Goal: Ask a question

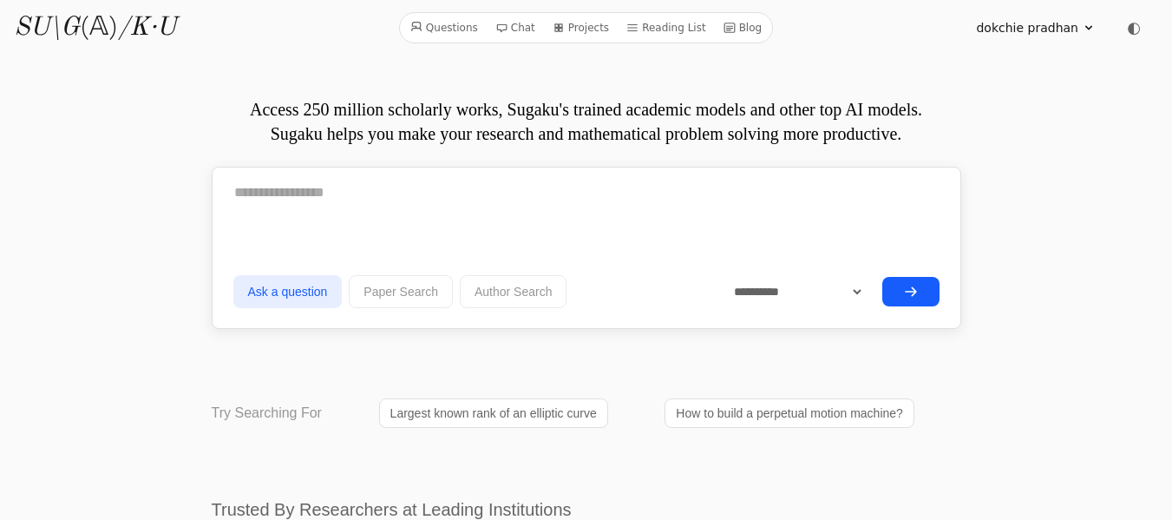
click at [1092, 33] on icon at bounding box center [1089, 28] width 14 height 14
click at [331, 204] on textarea at bounding box center [586, 192] width 706 height 43
paste textarea "**********"
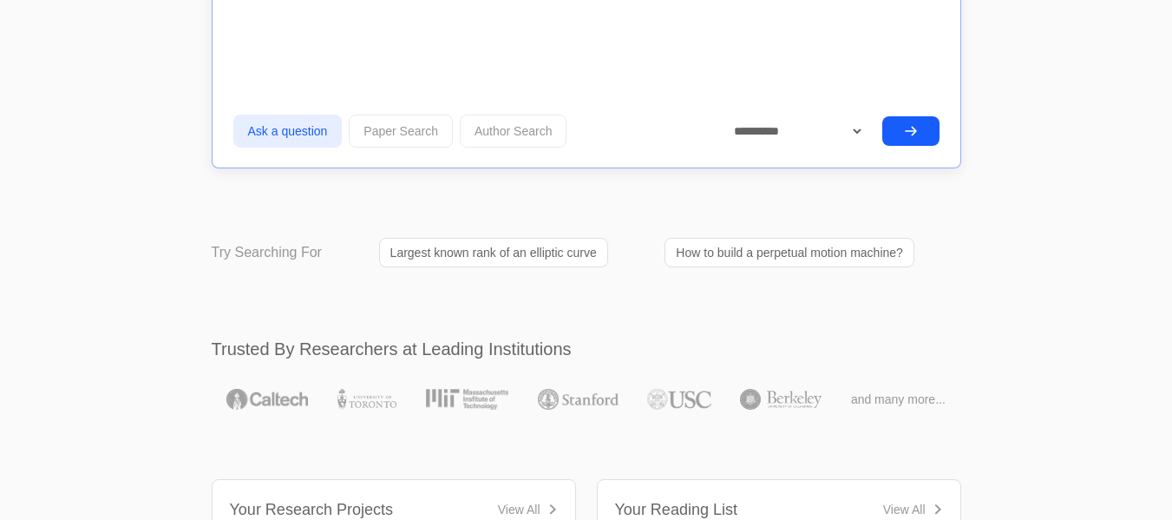
scroll to position [3299, 0]
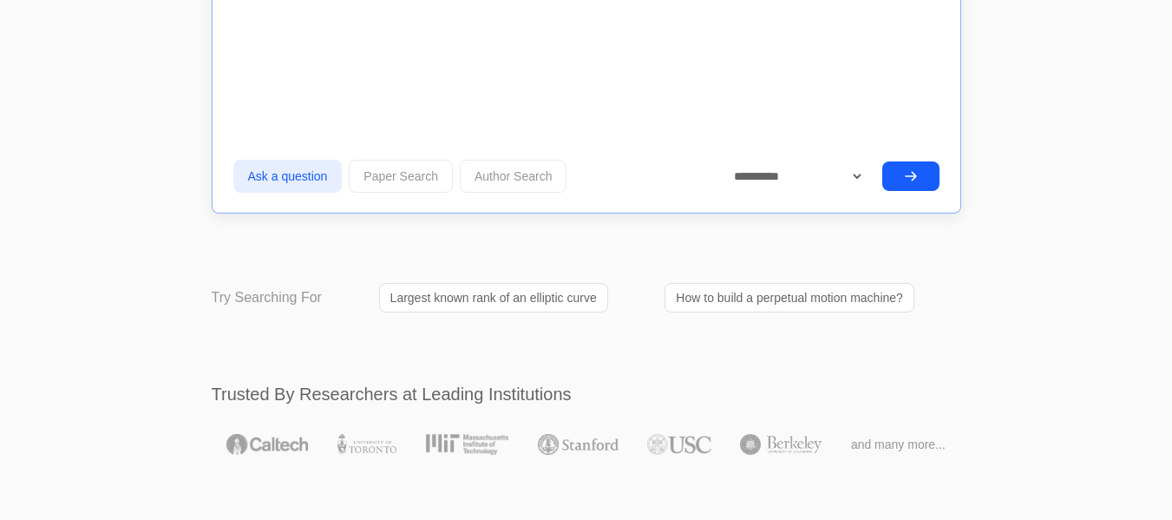
type textarea "**********"
click at [283, 174] on button "Ask a question" at bounding box center [287, 176] width 109 height 33
click at [913, 175] on icon "submit" at bounding box center [911, 176] width 10 height 8
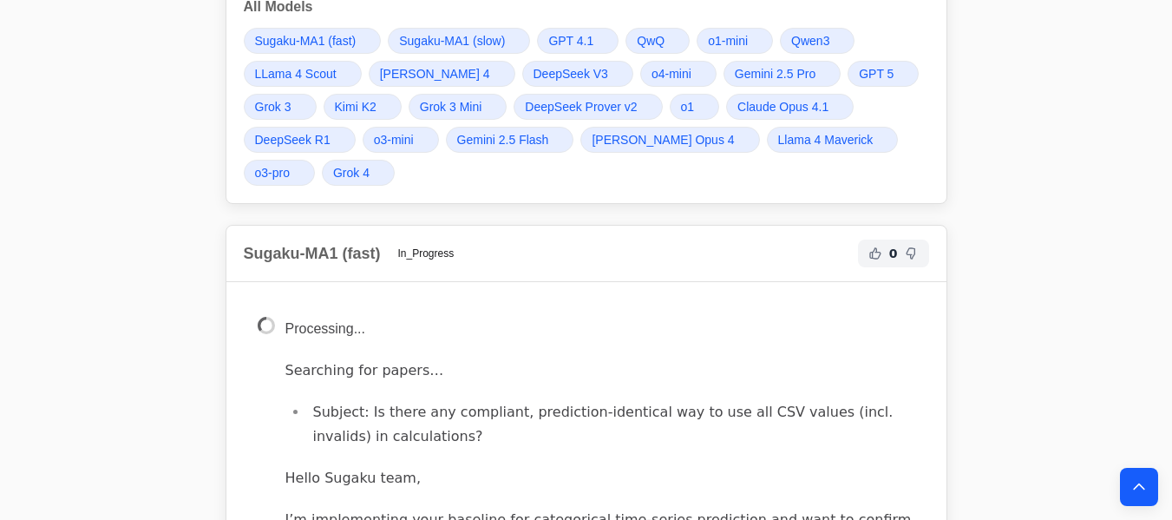
scroll to position [3307, 0]
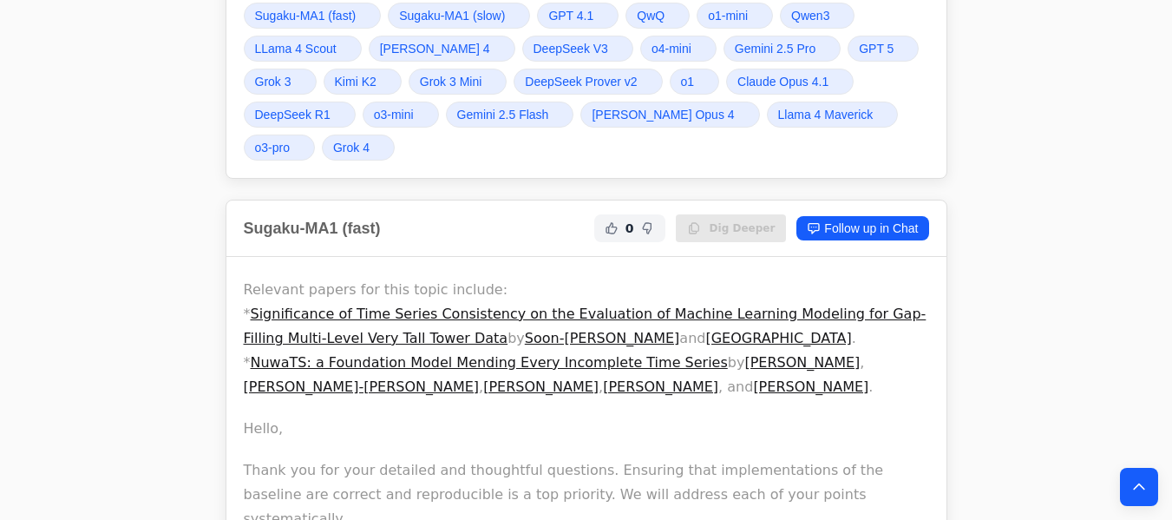
scroll to position [3620, 0]
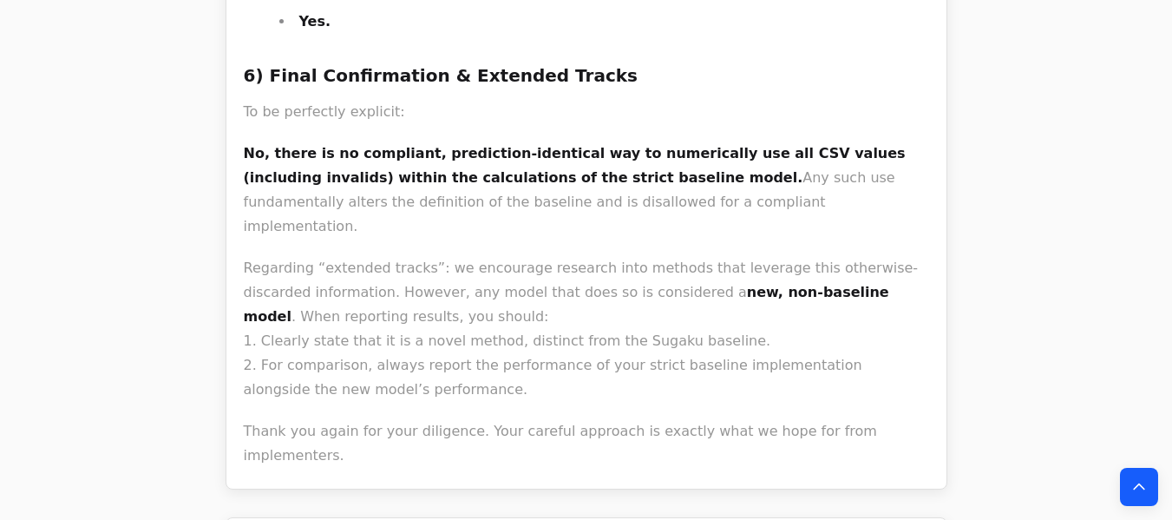
scroll to position [6153, 0]
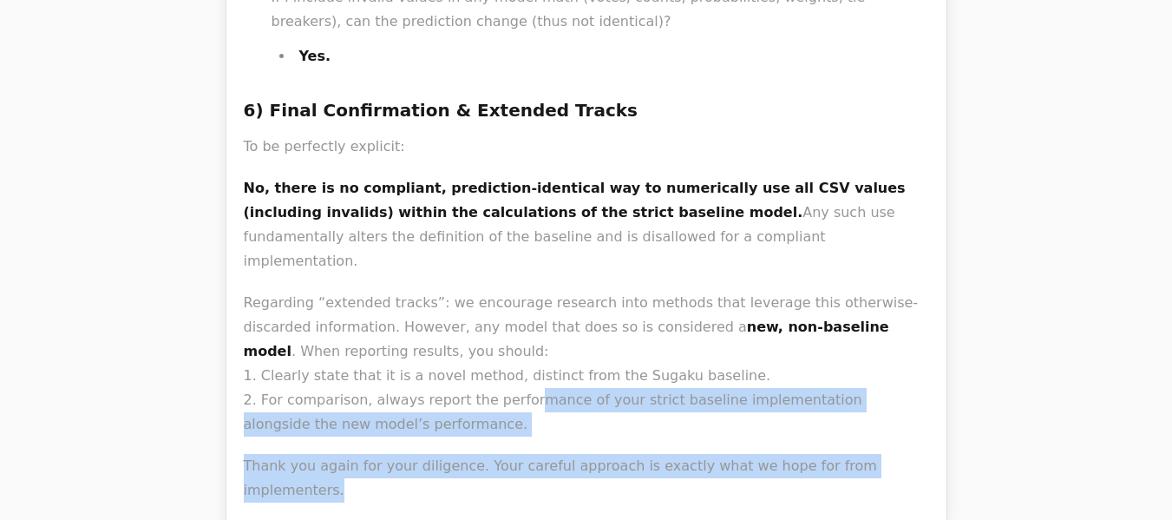
drag, startPoint x: 893, startPoint y: 193, endPoint x: 504, endPoint y: 120, distance: 396.4
click at [396, 291] on p "Regarding “extended tracks”: we encourage research into methods that leverage t…" at bounding box center [586, 364] width 685 height 146
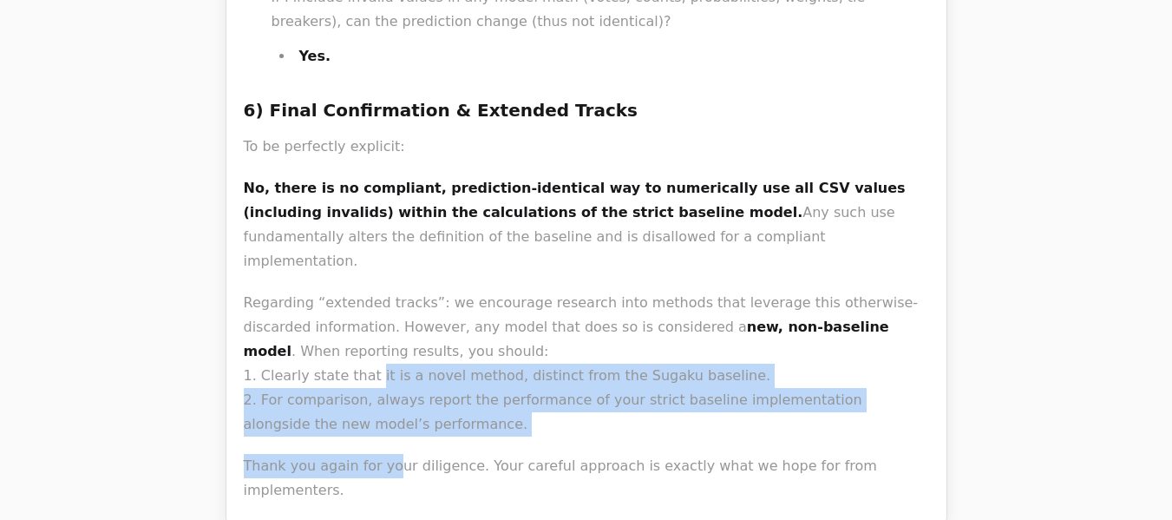
drag, startPoint x: 382, startPoint y: 164, endPoint x: 358, endPoint y: 110, distance: 58.7
click at [392, 291] on p "Regarding “extended tracks”: we encourage research into methods that leverage t…" at bounding box center [586, 364] width 685 height 146
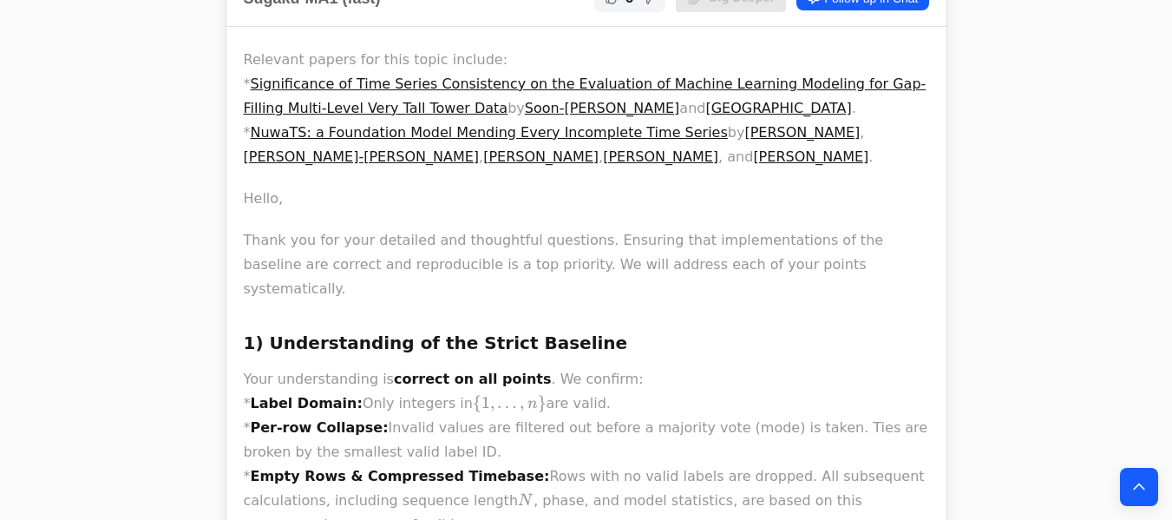
scroll to position [3539, 0]
drag, startPoint x: 376, startPoint y: 151, endPoint x: 243, endPoint y: 199, distance: 141.0
copy div "6) Loremipsumdol si ame Consec Adipisci Elit seddoeiusmodt in utlabor et dol ma…"
click at [1145, 490] on icon "Back to top" at bounding box center [1138, 486] width 17 height 17
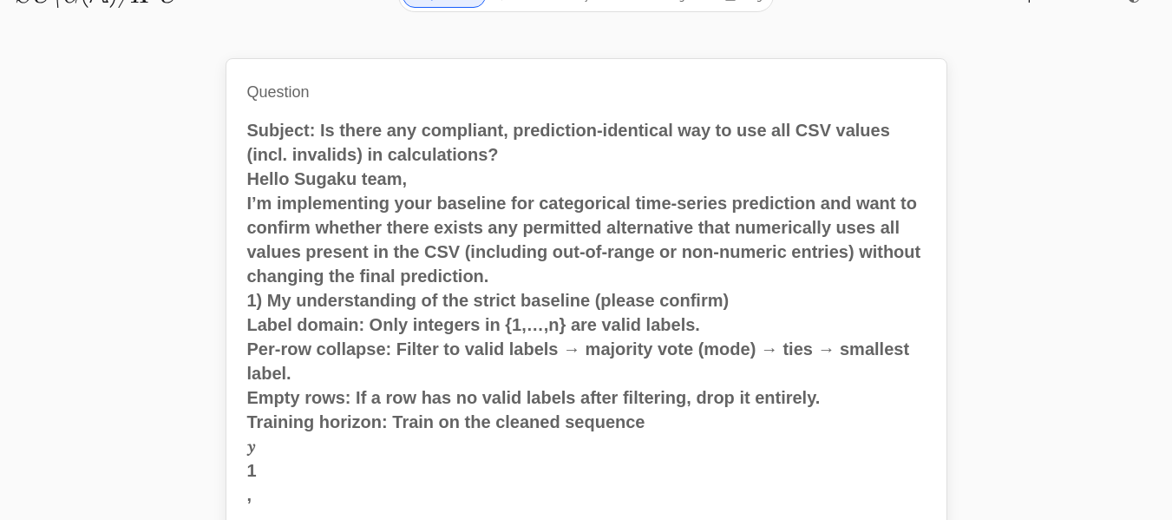
scroll to position [0, 0]
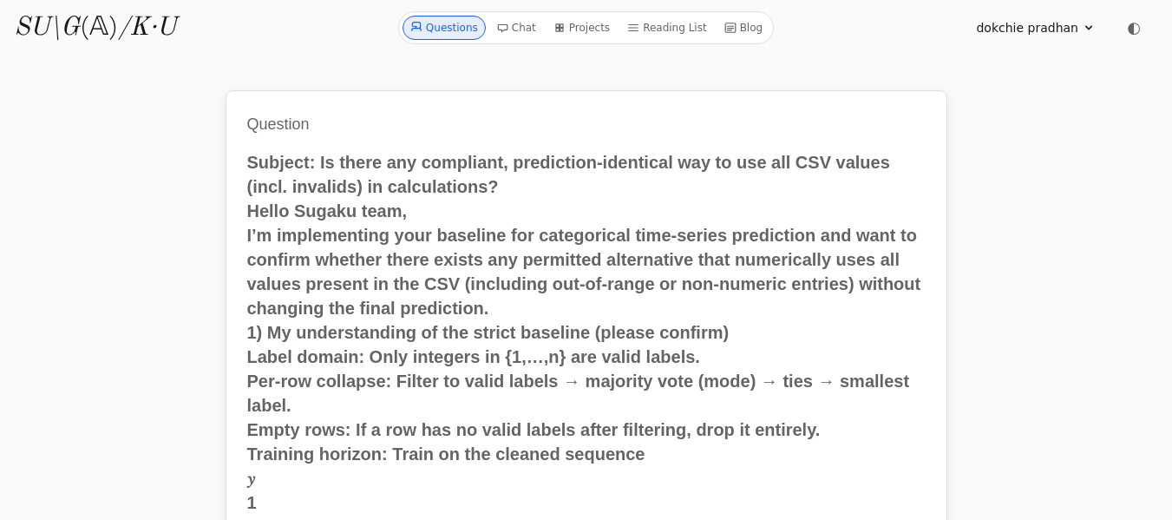
click at [451, 32] on link "Questions" at bounding box center [443, 28] width 83 height 24
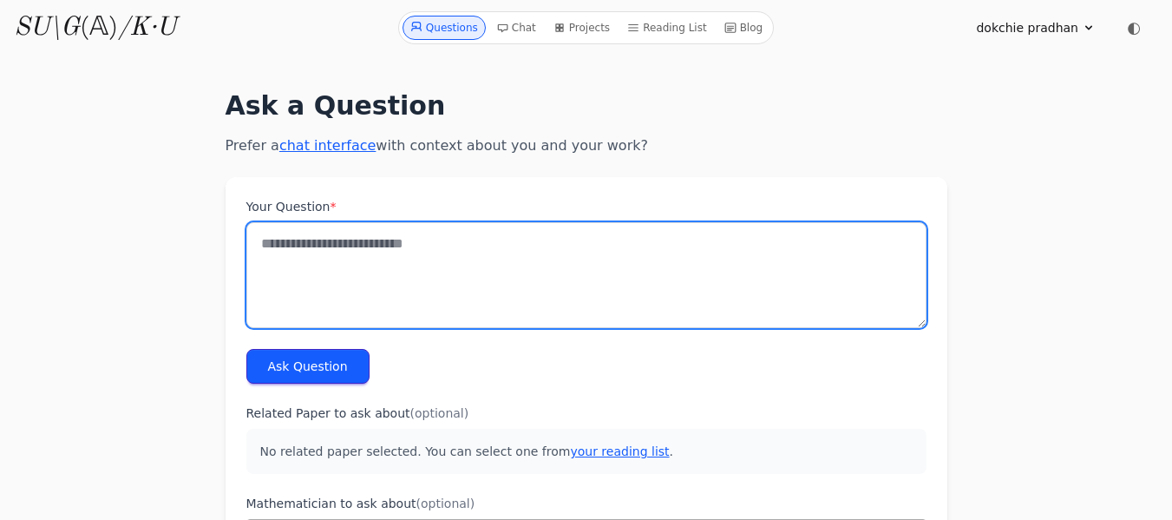
click at [278, 265] on textarea "Your Question *" at bounding box center [586, 275] width 680 height 106
paste textarea "**********"
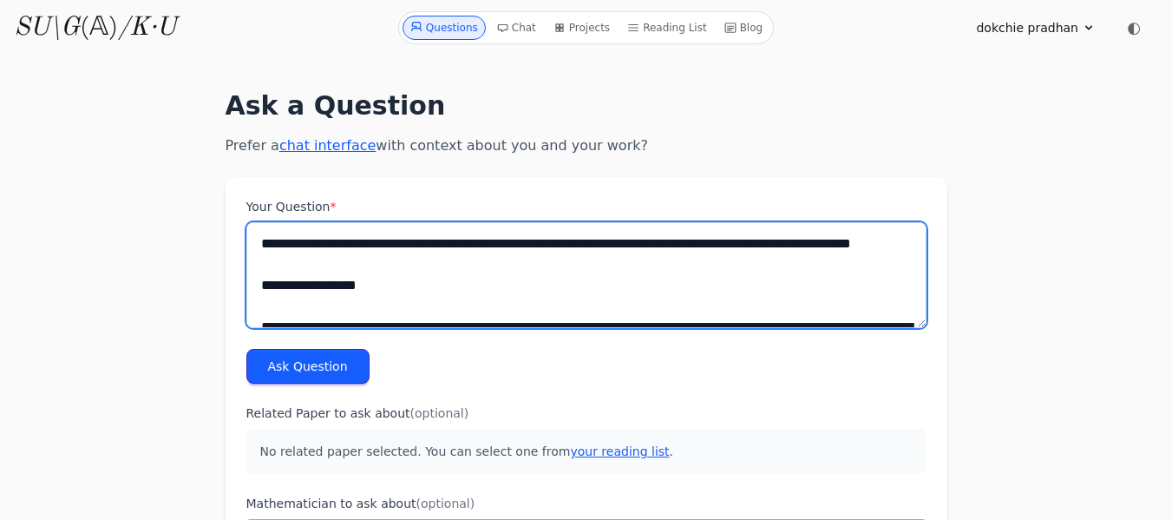
scroll to position [2132, 0]
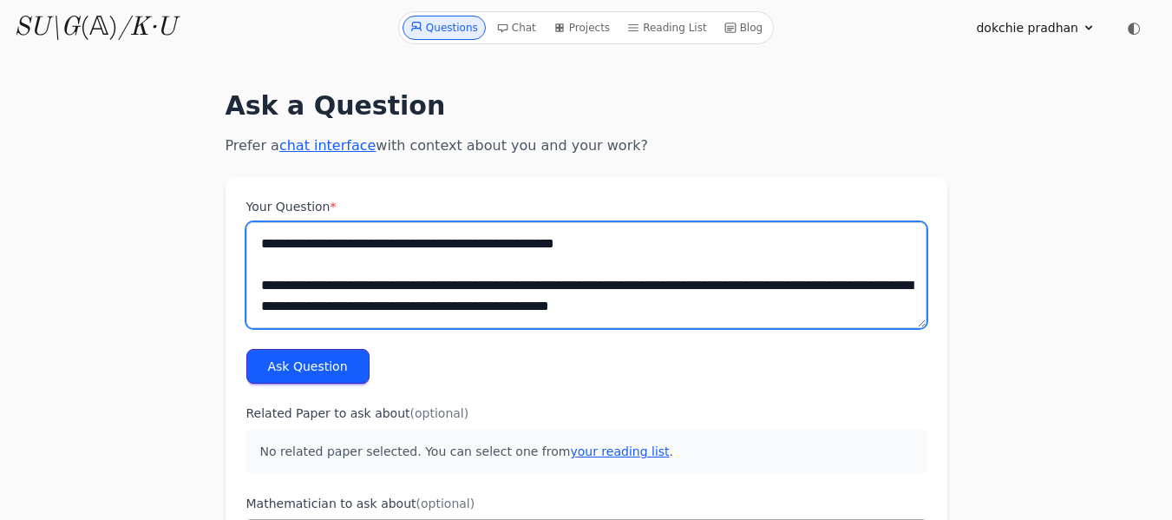
type textarea "**********"
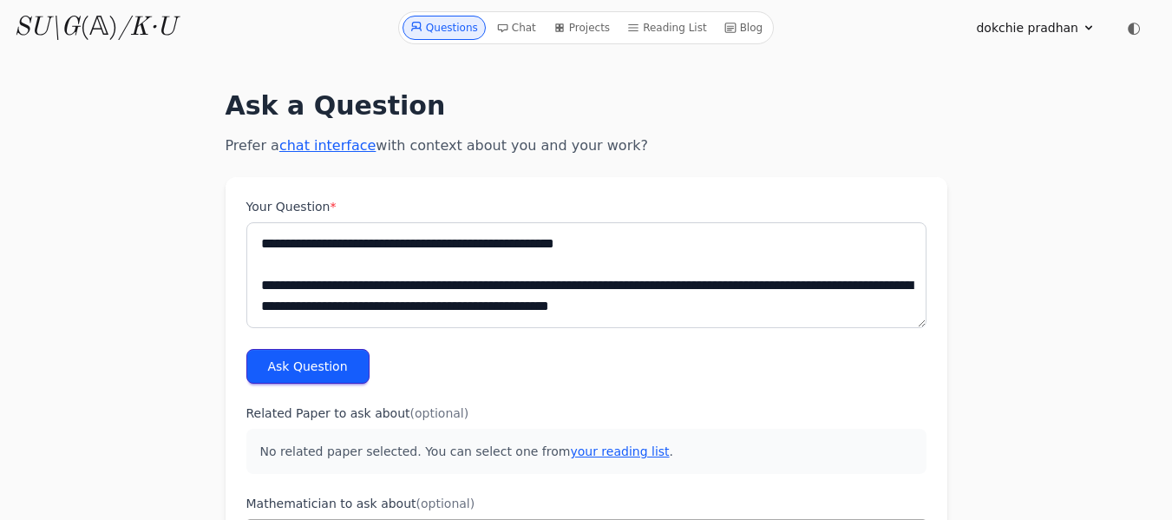
click at [320, 363] on button "Ask Question" at bounding box center [307, 366] width 123 height 35
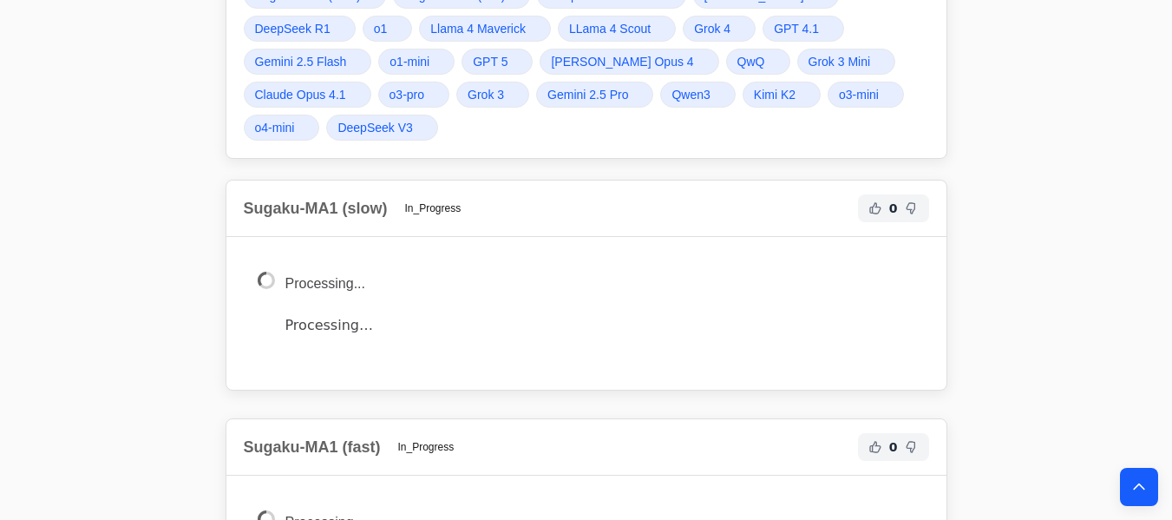
scroll to position [2505, 0]
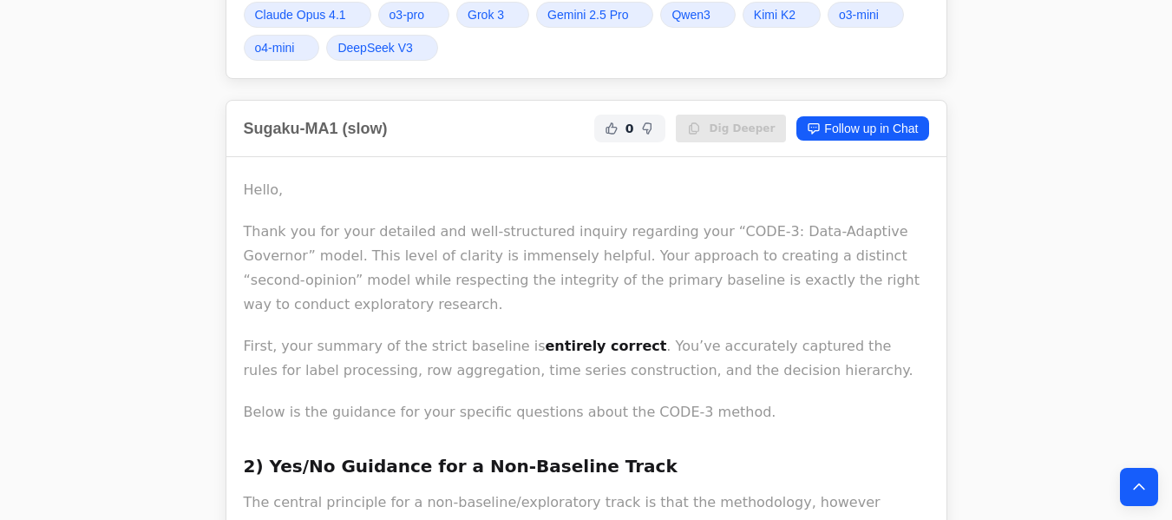
scroll to position [2520, 0]
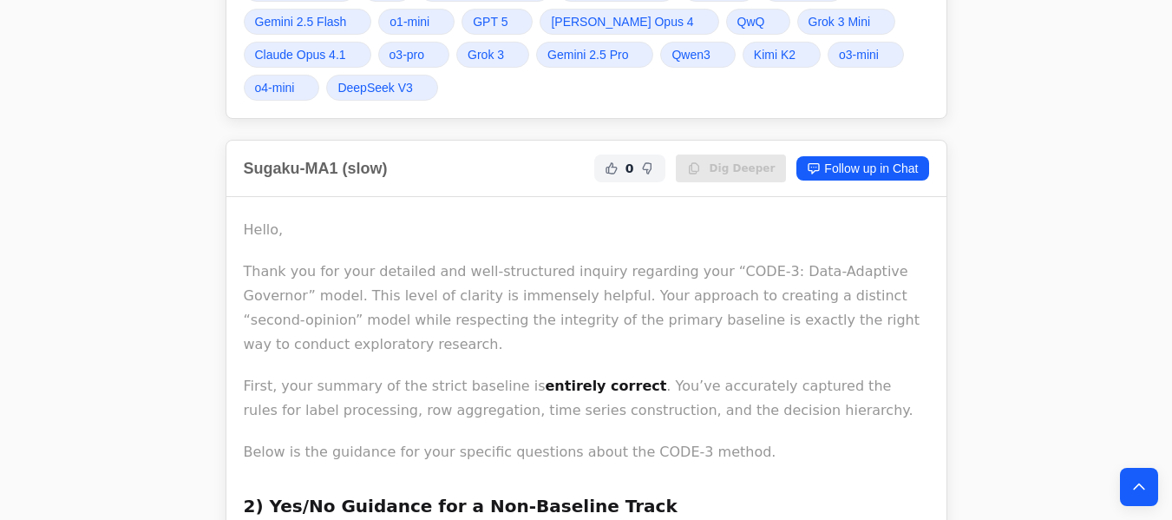
drag, startPoint x: 861, startPoint y: 241, endPoint x: 236, endPoint y: 243, distance: 625.4
copy div "Thank you for your detailed and well-structured inquiry regarding your “CODE-3:…"
